Goal: Use online tool/utility: Utilize a website feature to perform a specific function

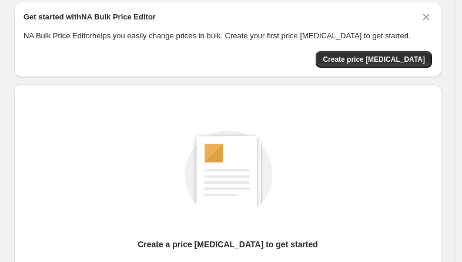
scroll to position [118, 0]
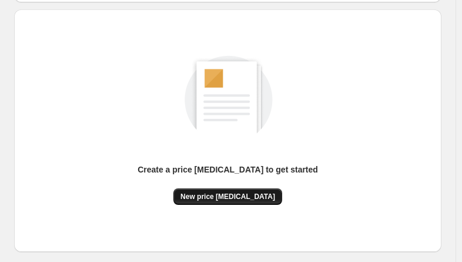
click at [259, 198] on span "New price [MEDICAL_DATA]" at bounding box center [227, 196] width 95 height 9
